Goal: Transaction & Acquisition: Book appointment/travel/reservation

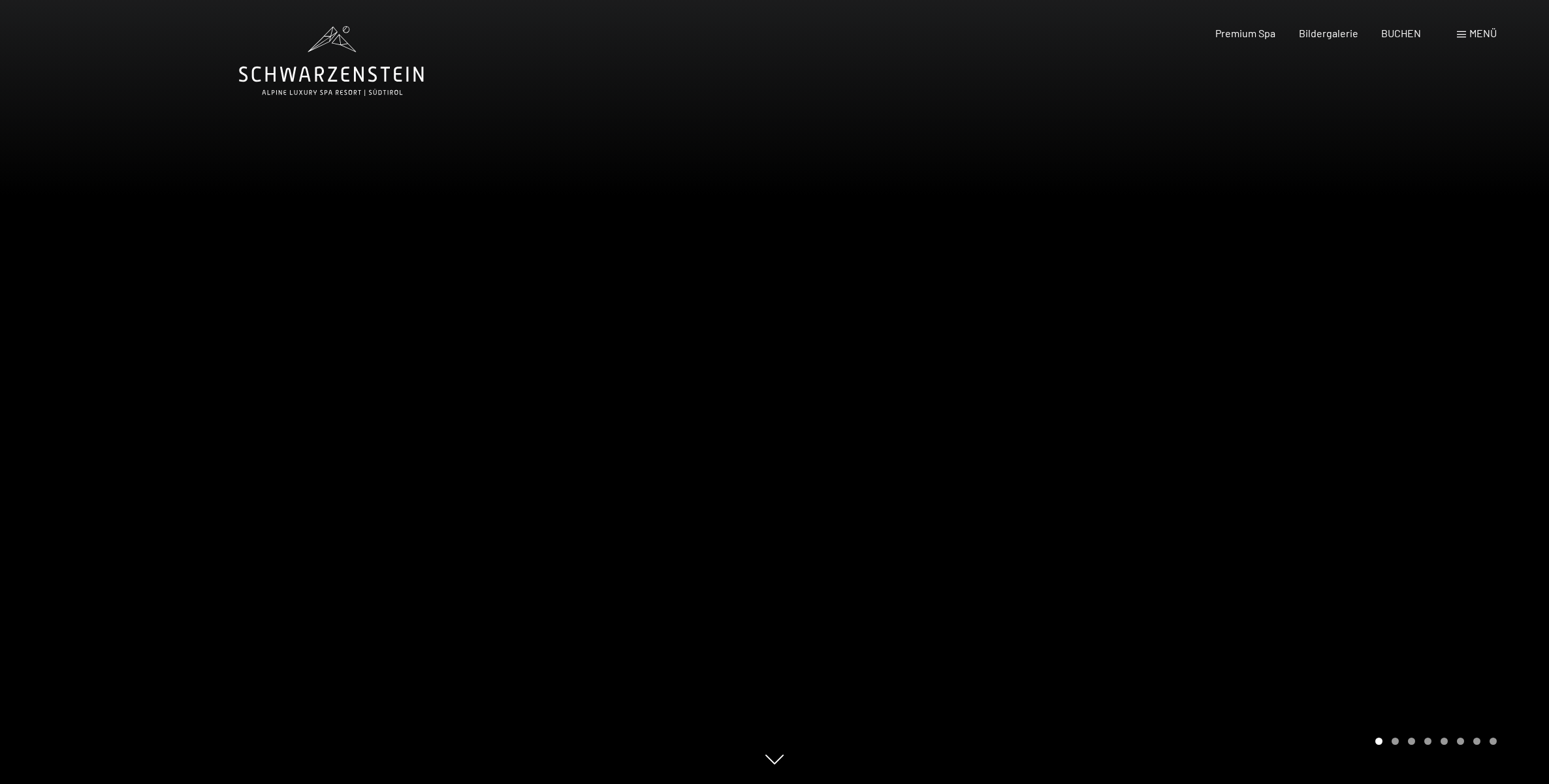
click at [1466, 33] on div "Menü" at bounding box center [1476, 33] width 40 height 15
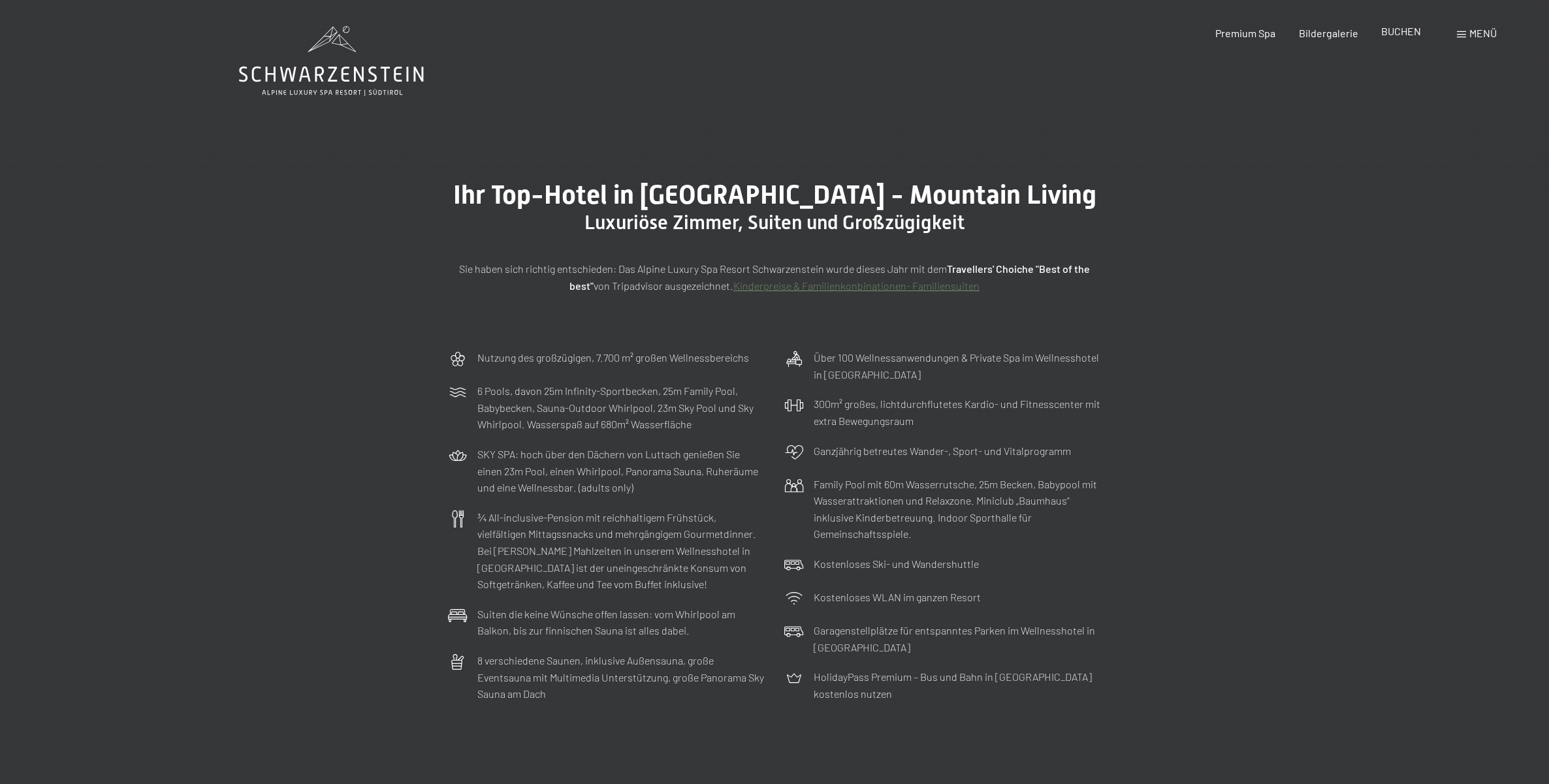
click at [1399, 33] on span "BUCHEN" at bounding box center [1400, 30] width 40 height 12
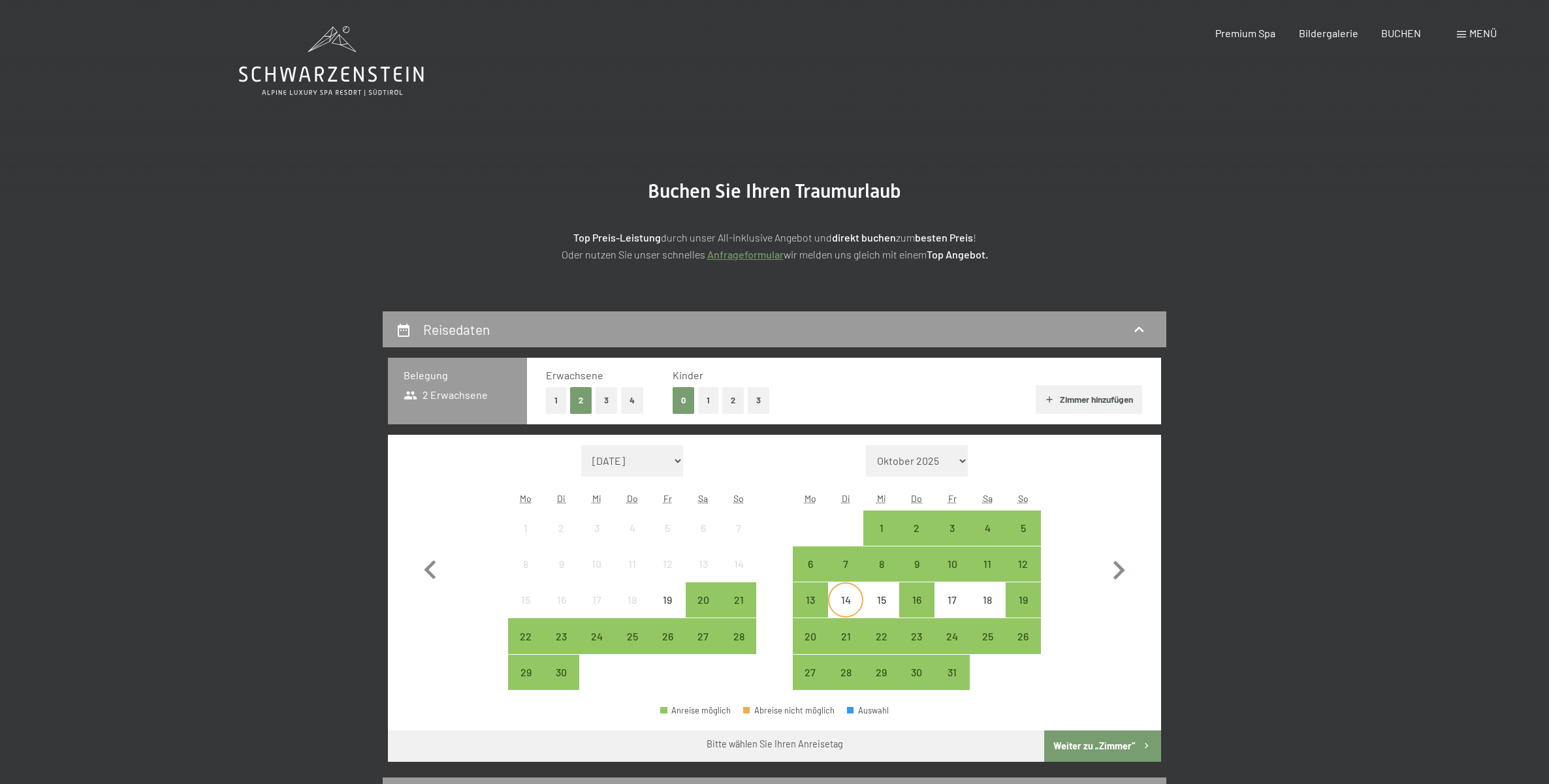
click at [849, 599] on div "14" at bounding box center [846, 611] width 33 height 33
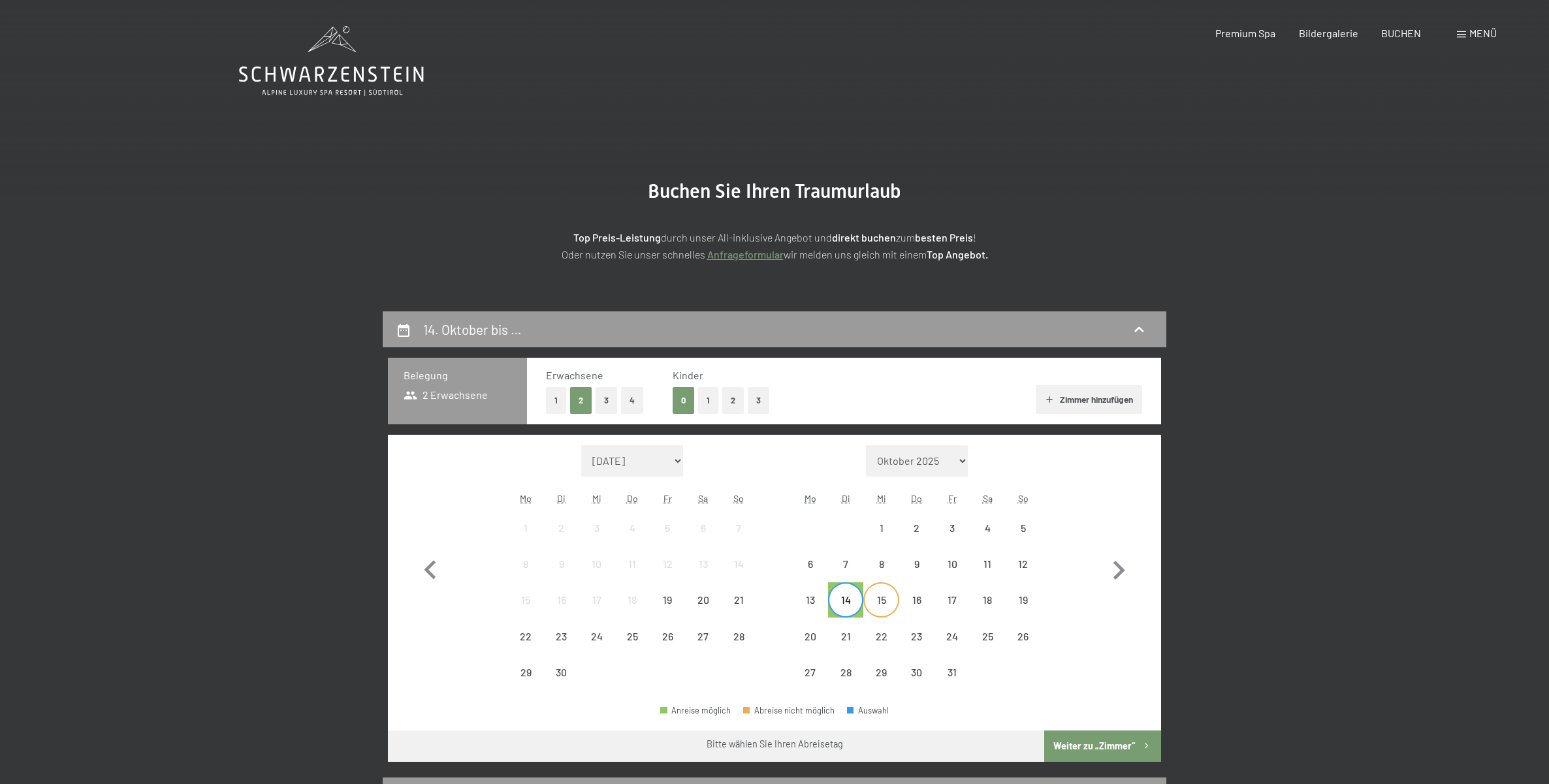
click at [886, 598] on div "15" at bounding box center [881, 611] width 33 height 33
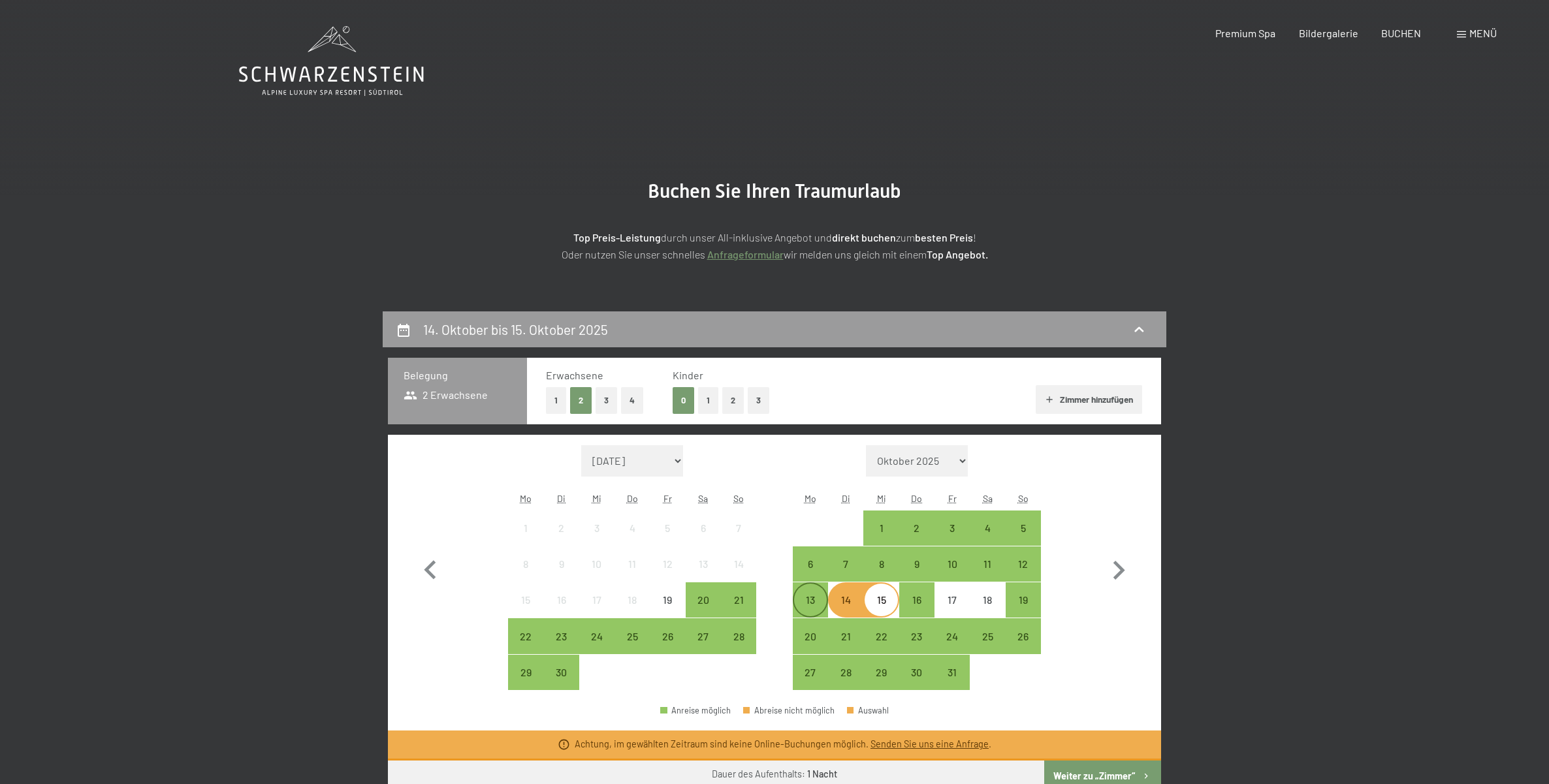
click at [813, 601] on div "13" at bounding box center [810, 611] width 33 height 33
